Goal: Task Accomplishment & Management: Manage account settings

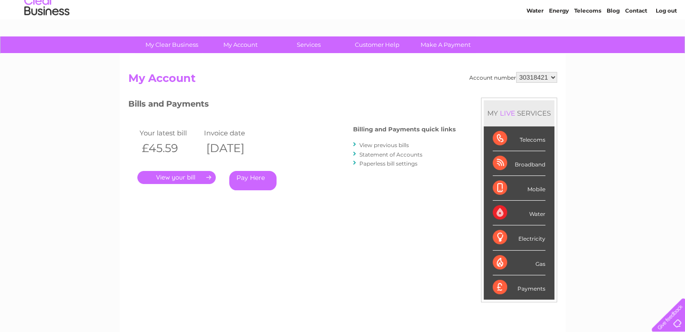
scroll to position [45, 0]
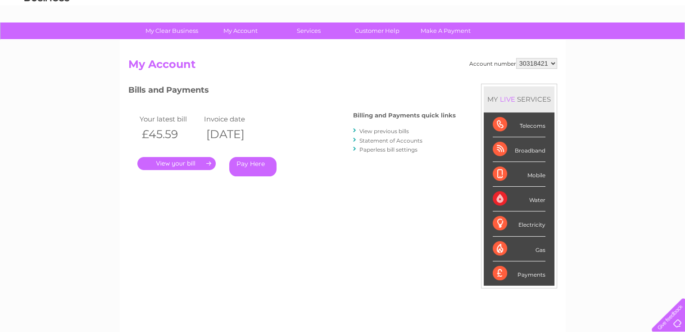
click at [178, 163] on link "." at bounding box center [176, 163] width 78 height 13
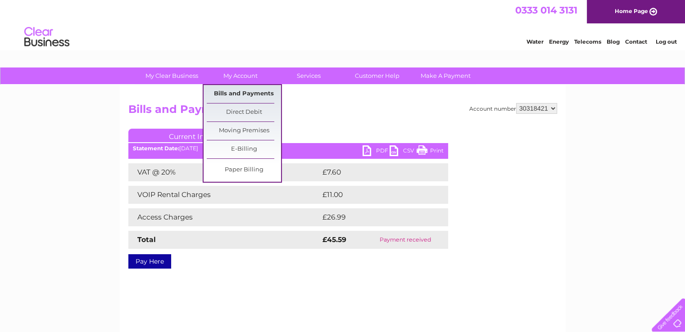
click at [227, 89] on link "Bills and Payments" at bounding box center [244, 94] width 74 height 18
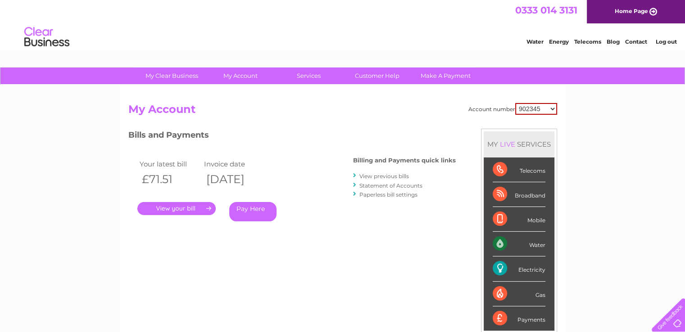
click at [192, 203] on link "." at bounding box center [176, 208] width 78 height 13
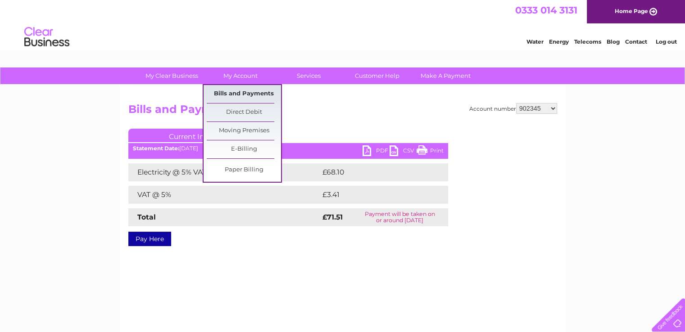
click at [241, 91] on link "Bills and Payments" at bounding box center [244, 94] width 74 height 18
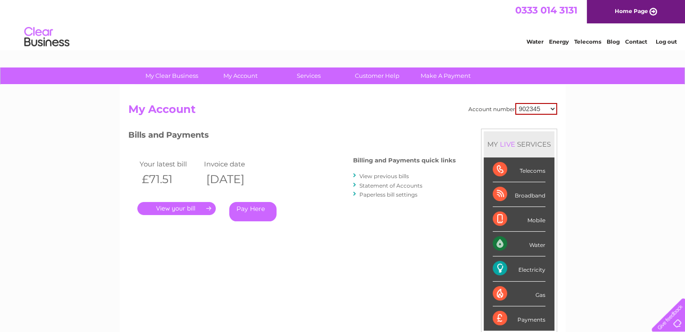
click at [553, 109] on select "902345 30318421" at bounding box center [536, 109] width 42 height 12
select select "30318421"
click at [515, 103] on select "902345 30318421" at bounding box center [536, 109] width 42 height 12
click at [322, 129] on h3 "Bills and Payments" at bounding box center [292, 137] width 328 height 16
click at [174, 209] on link "." at bounding box center [176, 208] width 78 height 13
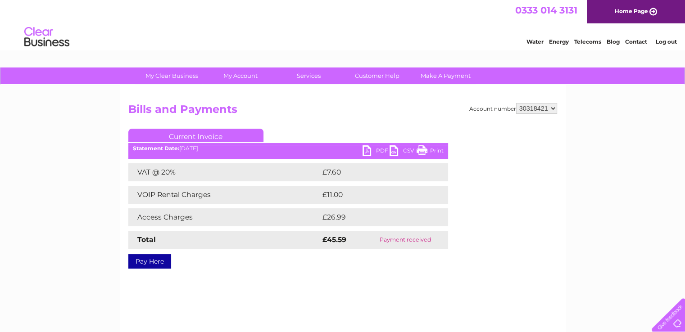
click at [554, 107] on select "902345 30318421" at bounding box center [536, 108] width 41 height 11
select select "902345"
click at [516, 103] on select "902345 30318421" at bounding box center [536, 108] width 41 height 11
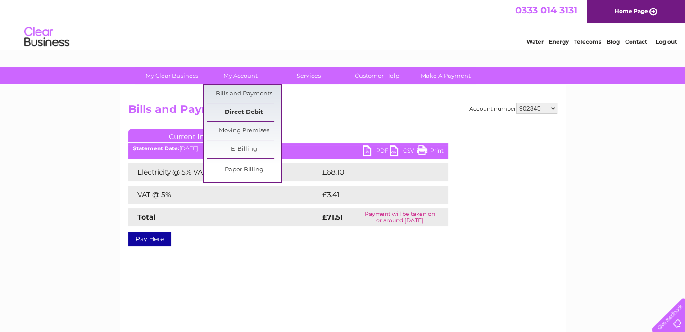
click at [236, 109] on link "Direct Debit" at bounding box center [244, 113] width 74 height 18
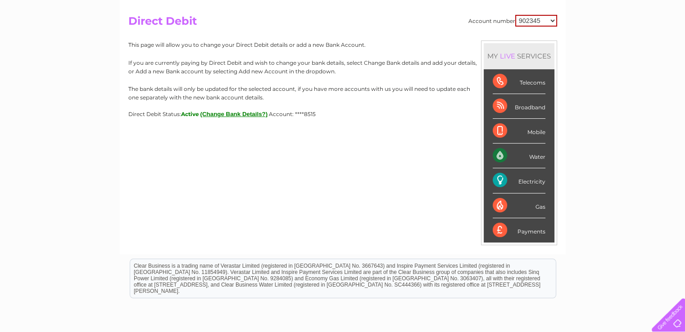
scroll to position [90, 0]
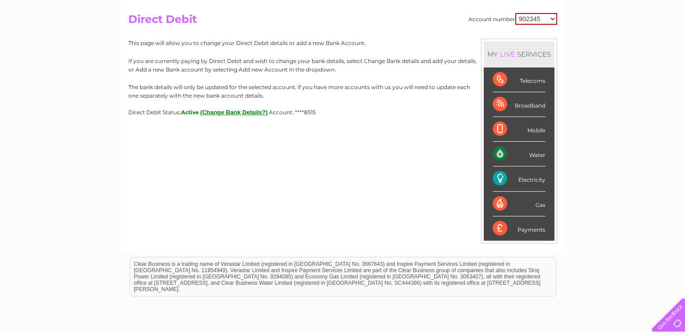
click at [385, 216] on div "Account number 902345 30318421 Direct Debit MY LIVE SERVICES Telecoms Broadband…" at bounding box center [343, 124] width 446 height 258
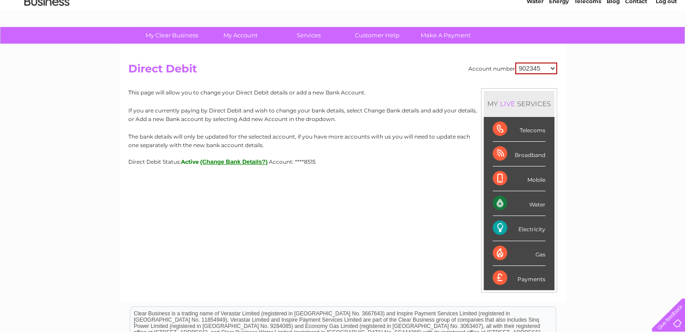
scroll to position [0, 0]
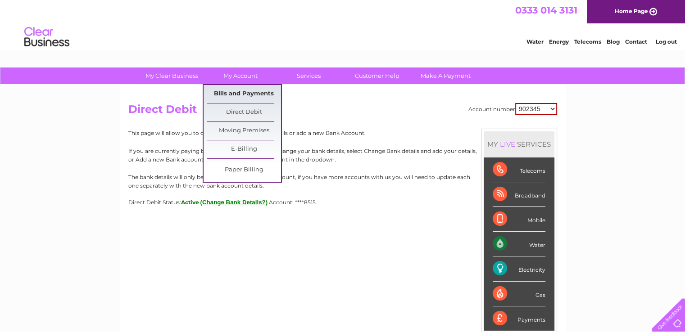
click at [237, 93] on link "Bills and Payments" at bounding box center [244, 94] width 74 height 18
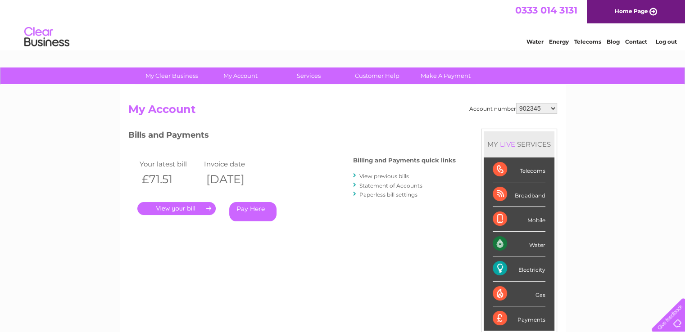
click at [385, 173] on link "View previous bills" at bounding box center [385, 176] width 50 height 7
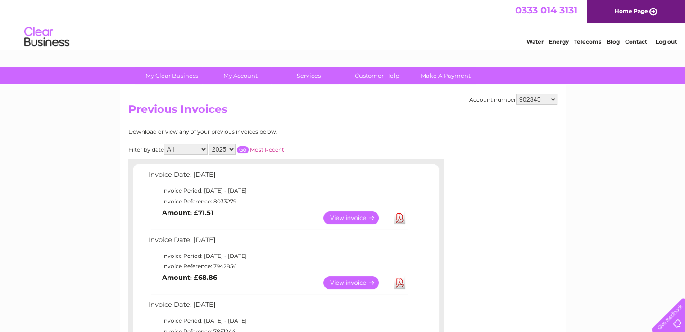
click at [552, 98] on select "902345 30318421" at bounding box center [536, 99] width 41 height 11
click at [554, 99] on select "902345 30318421" at bounding box center [536, 99] width 41 height 11
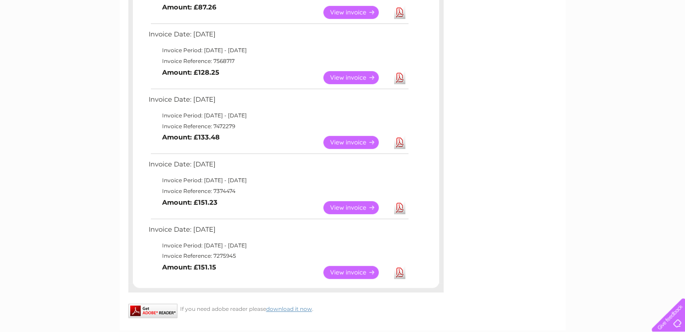
scroll to position [451, 0]
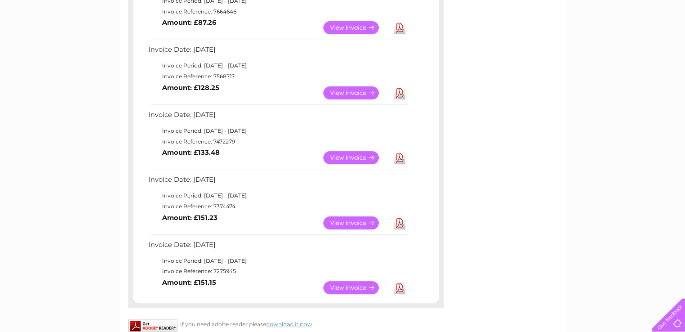
click at [348, 220] on link "View" at bounding box center [356, 223] width 66 height 13
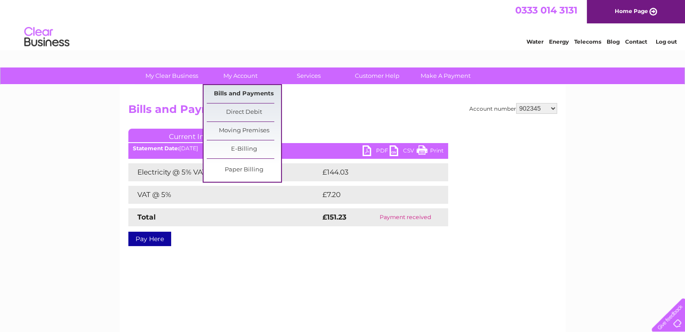
click at [234, 94] on link "Bills and Payments" at bounding box center [244, 94] width 74 height 18
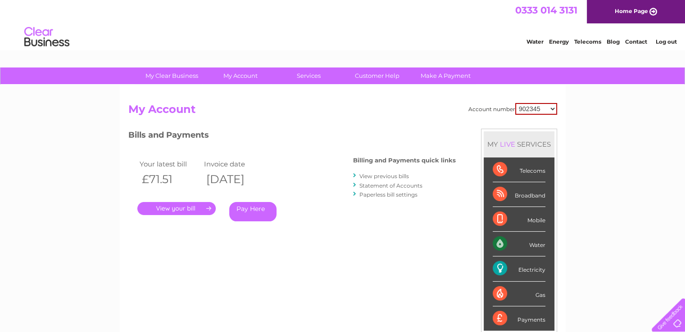
click at [184, 208] on link "." at bounding box center [176, 208] width 78 height 13
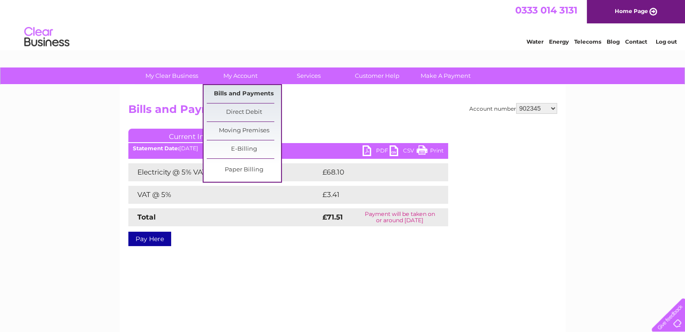
click at [250, 91] on link "Bills and Payments" at bounding box center [244, 94] width 74 height 18
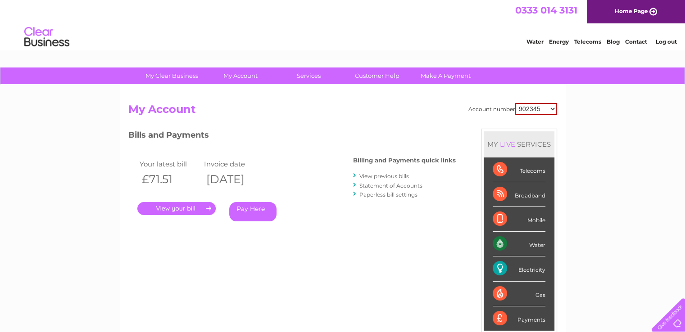
click at [382, 173] on link "View previous bills" at bounding box center [385, 176] width 50 height 7
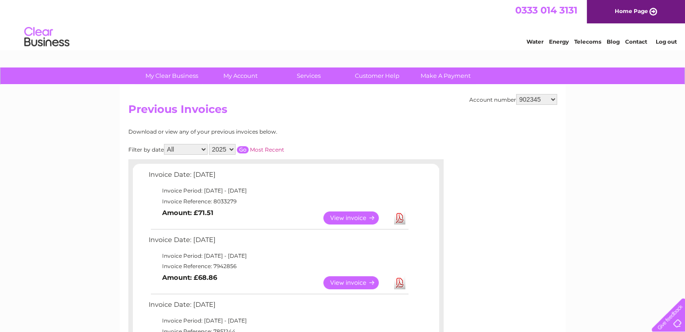
click at [551, 100] on select "902345 30318421" at bounding box center [536, 99] width 41 height 11
select select "30318421"
click at [516, 94] on select "902345 30318421" at bounding box center [536, 99] width 41 height 11
click at [351, 215] on link "View" at bounding box center [356, 218] width 66 height 13
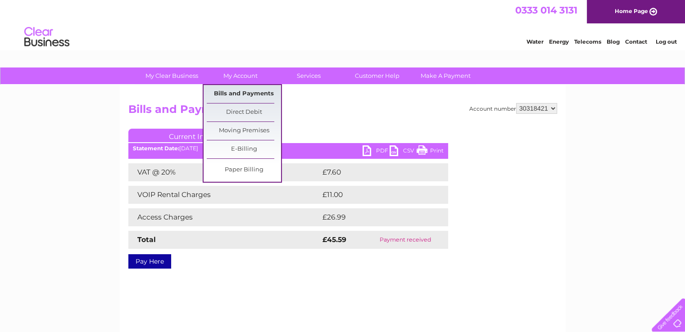
click at [246, 91] on link "Bills and Payments" at bounding box center [244, 94] width 74 height 18
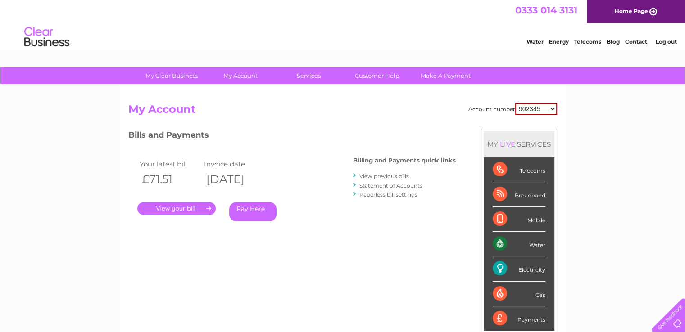
click at [555, 110] on select "902345 30318421" at bounding box center [536, 109] width 42 height 12
select select "30318421"
click at [515, 103] on select "902345 30318421" at bounding box center [536, 109] width 42 height 12
click at [393, 177] on link "View previous bills" at bounding box center [385, 176] width 50 height 7
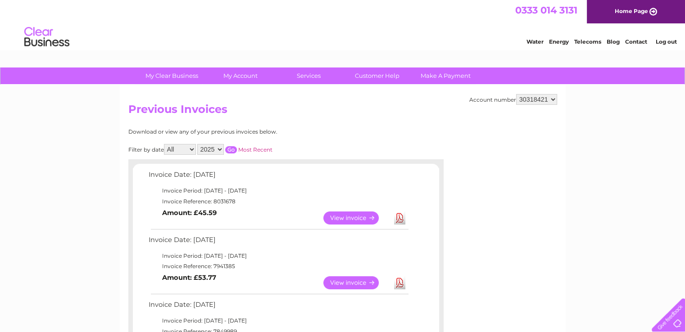
click at [552, 98] on select "902345 30318421" at bounding box center [536, 99] width 41 height 11
click at [315, 115] on h2 "Previous Invoices" at bounding box center [342, 111] width 429 height 17
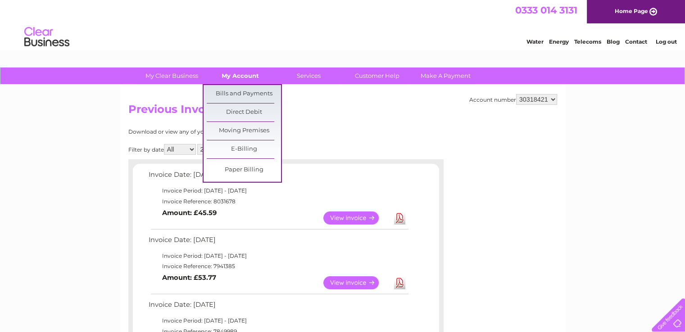
click at [240, 74] on link "My Account" at bounding box center [240, 76] width 74 height 17
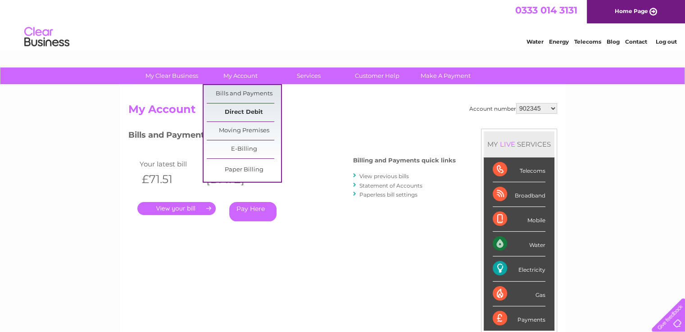
click at [233, 110] on link "Direct Debit" at bounding box center [244, 113] width 74 height 18
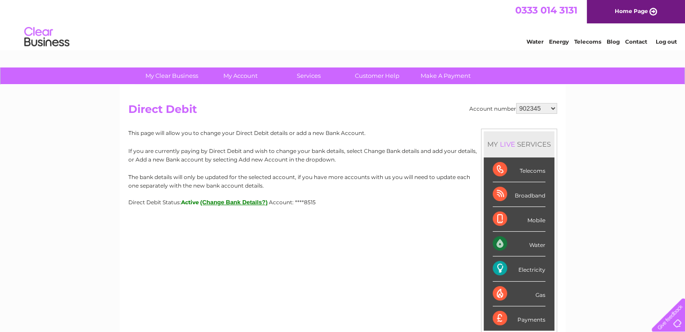
click at [551, 109] on select "902345 30318421" at bounding box center [536, 108] width 41 height 11
click at [370, 74] on link "Customer Help" at bounding box center [377, 76] width 74 height 17
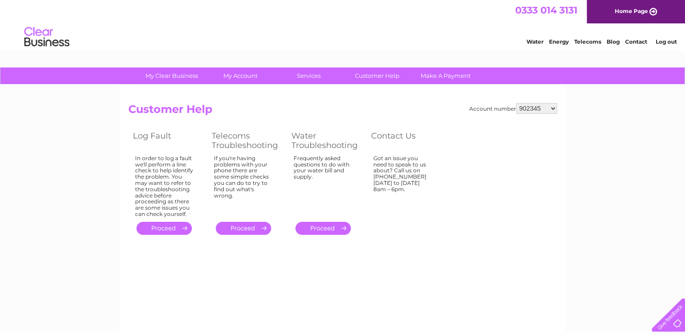
click at [554, 107] on select "902345 30318421" at bounding box center [536, 108] width 41 height 11
select select "30318421"
click at [516, 103] on select "902345 30318421" at bounding box center [536, 108] width 41 height 11
click at [555, 110] on select "902345 30318421" at bounding box center [536, 108] width 41 height 11
select select "902345"
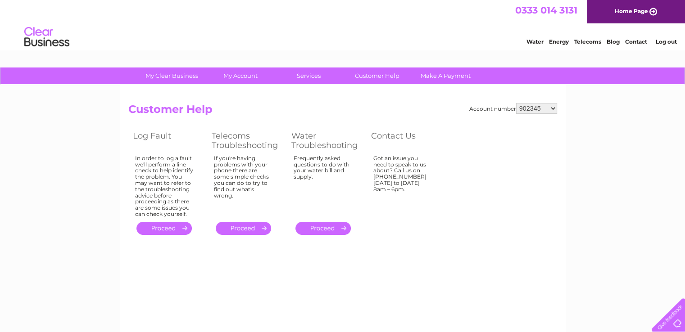
click at [516, 103] on select "902345 30318421" at bounding box center [536, 108] width 41 height 11
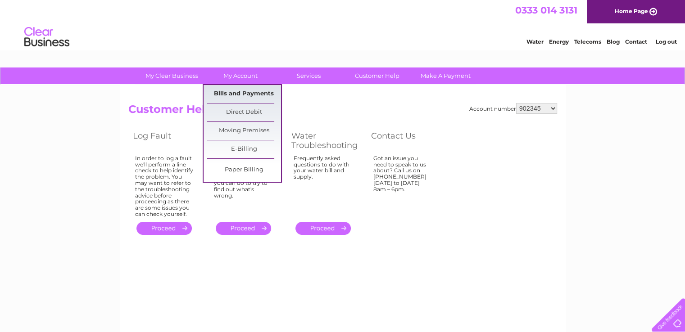
click at [238, 90] on link "Bills and Payments" at bounding box center [244, 94] width 74 height 18
click at [232, 94] on link "Bills and Payments" at bounding box center [244, 94] width 74 height 18
